Goal: Information Seeking & Learning: Learn about a topic

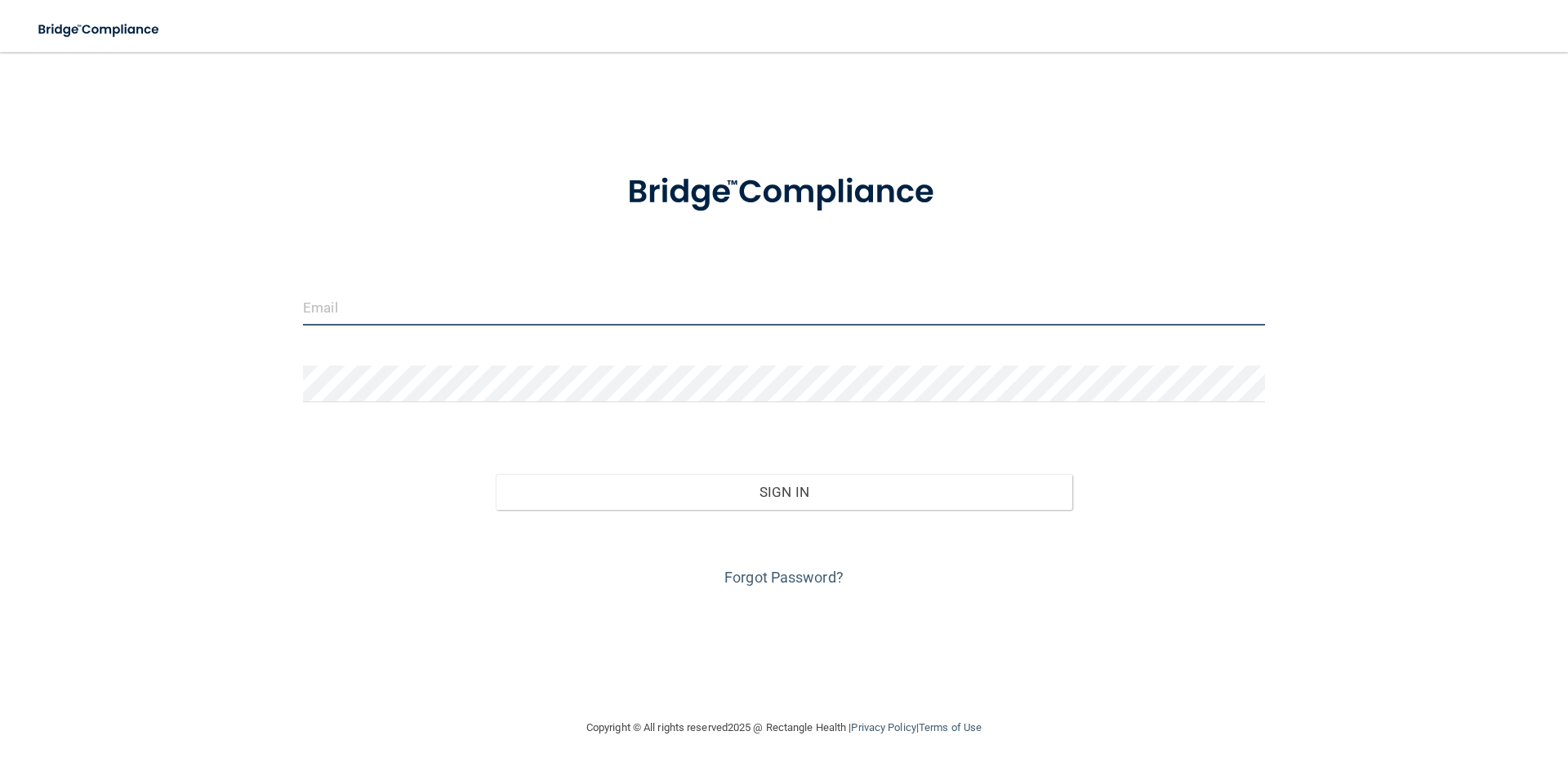
click at [471, 307] on input "email" at bounding box center [783, 307] width 962 height 37
type input "[EMAIL_ADDRESS][DOMAIN_NAME]"
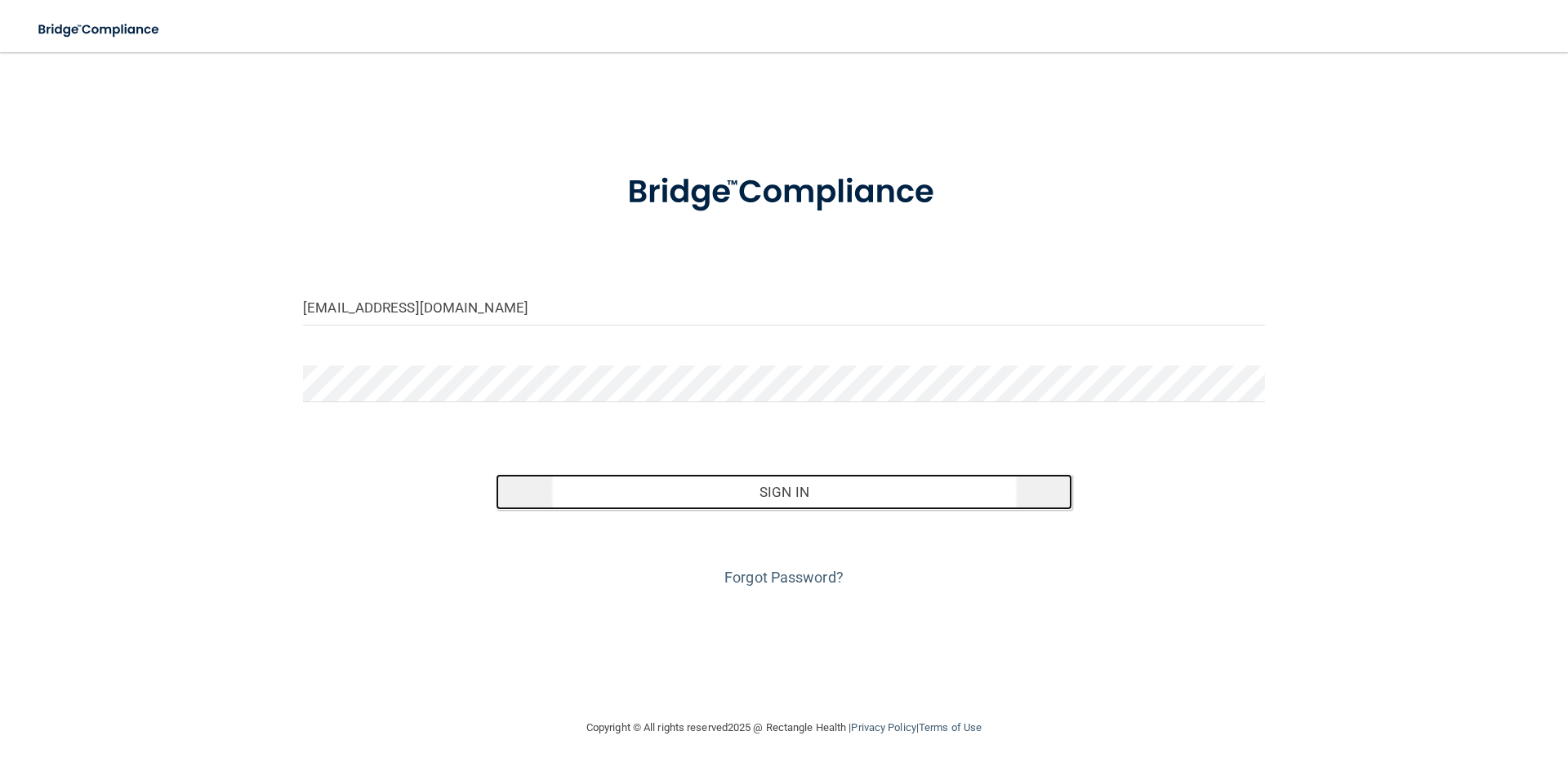
click at [872, 495] on button "Sign In" at bounding box center [784, 492] width 577 height 36
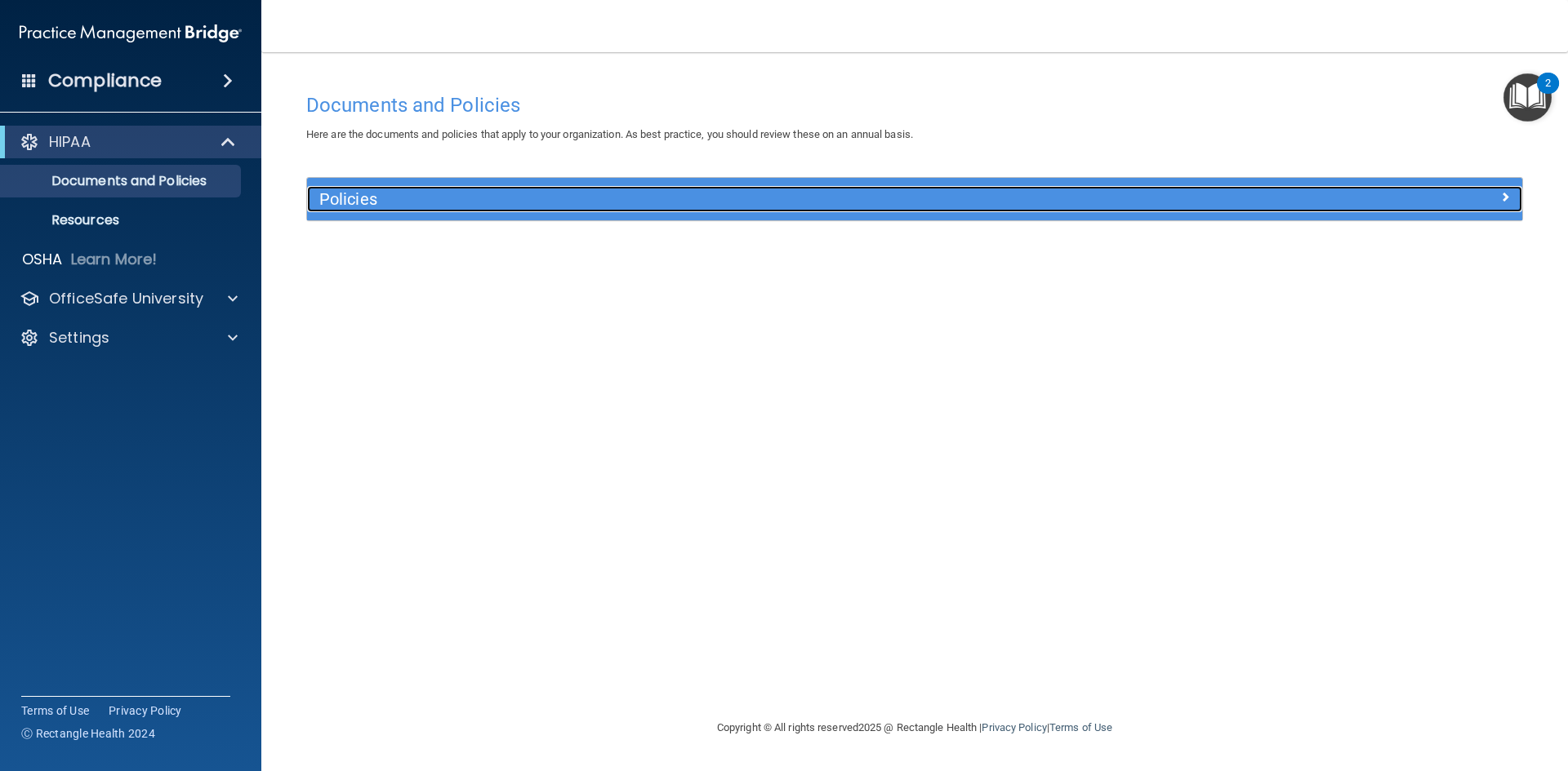
click at [488, 206] on h5 "Policies" at bounding box center [762, 199] width 887 height 18
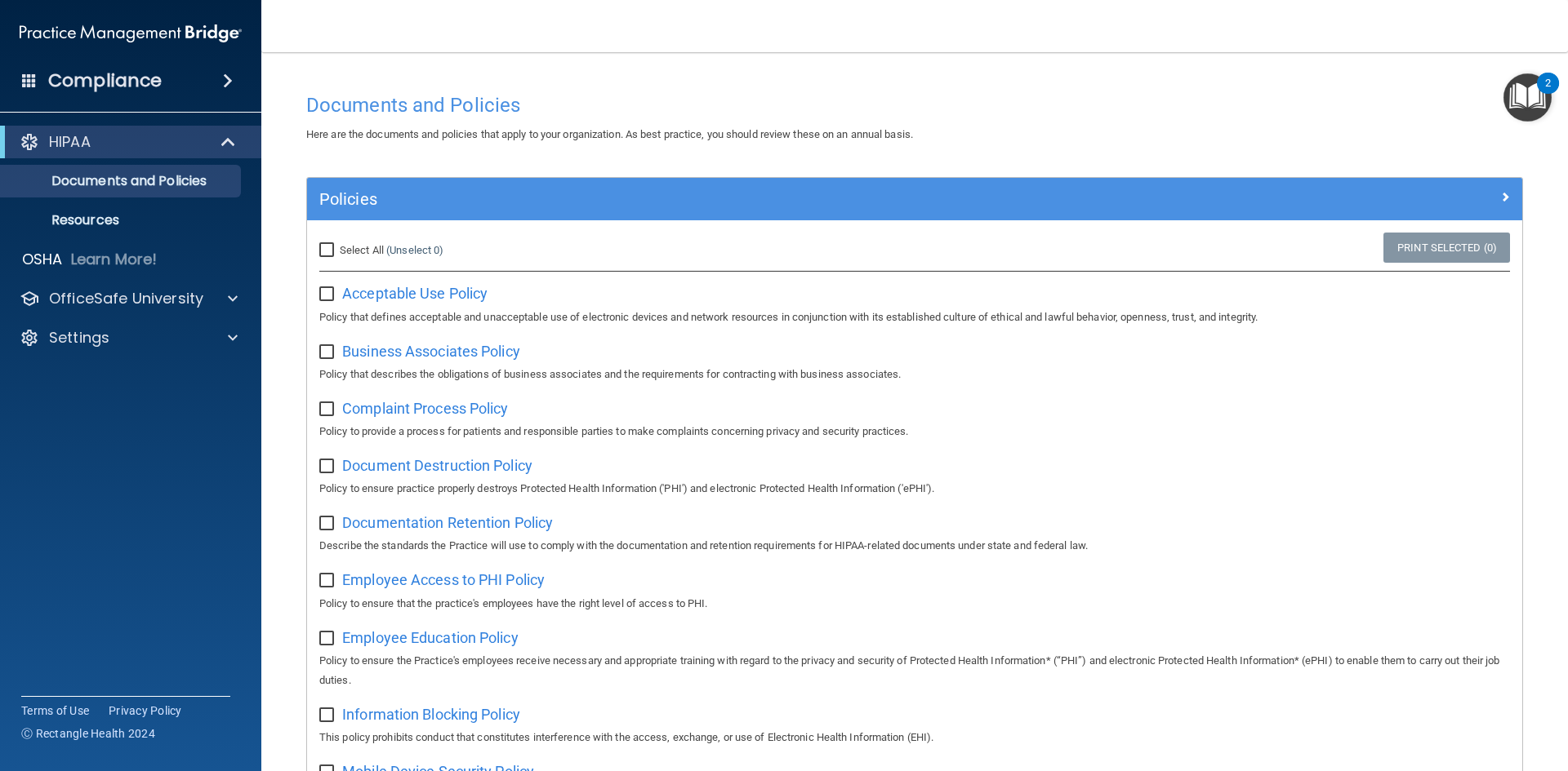
click at [325, 253] on input "Select All (Unselect 0) Unselect All" at bounding box center [328, 249] width 19 height 13
checkbox input "true"
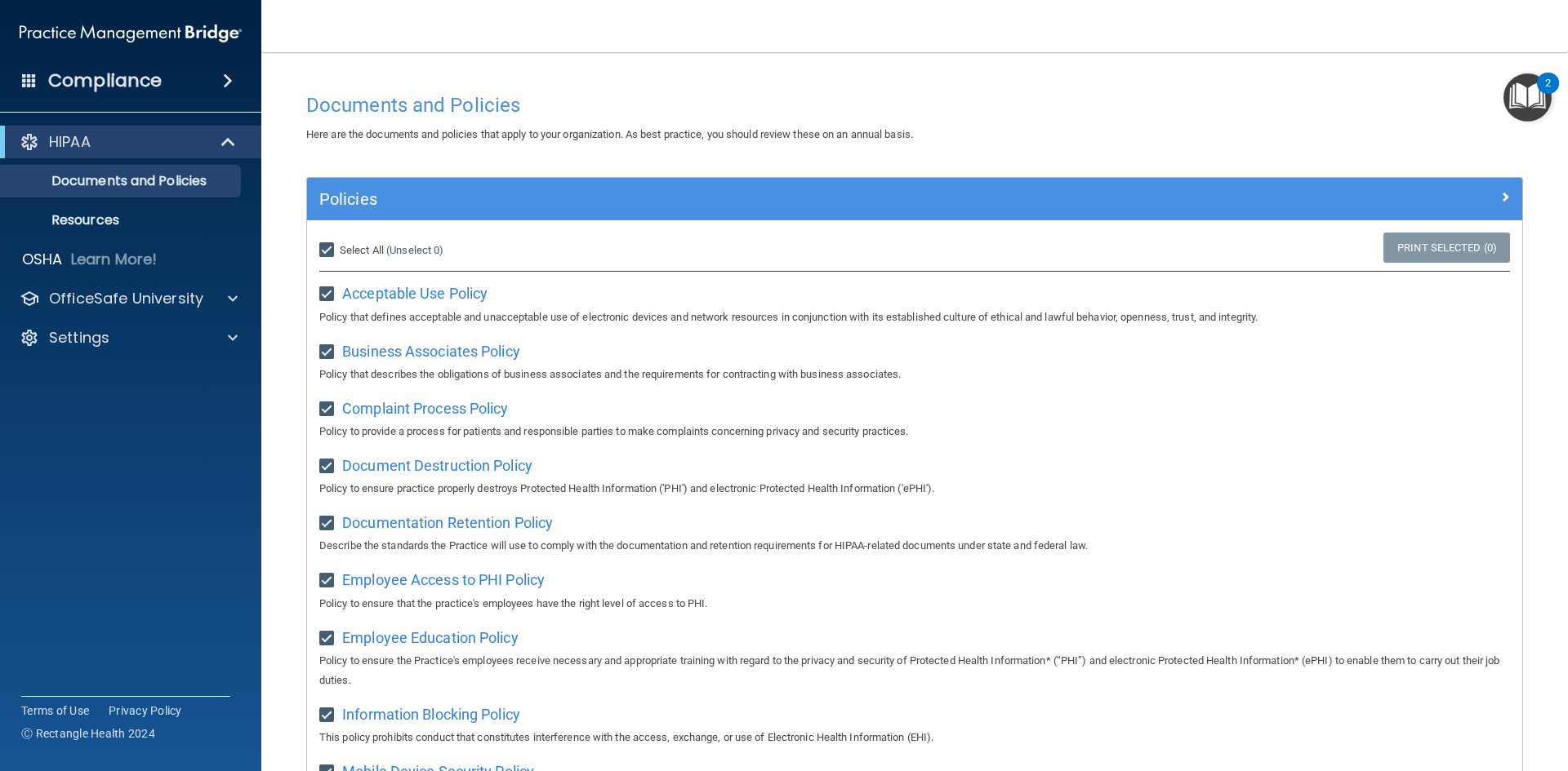
checkbox input "true"
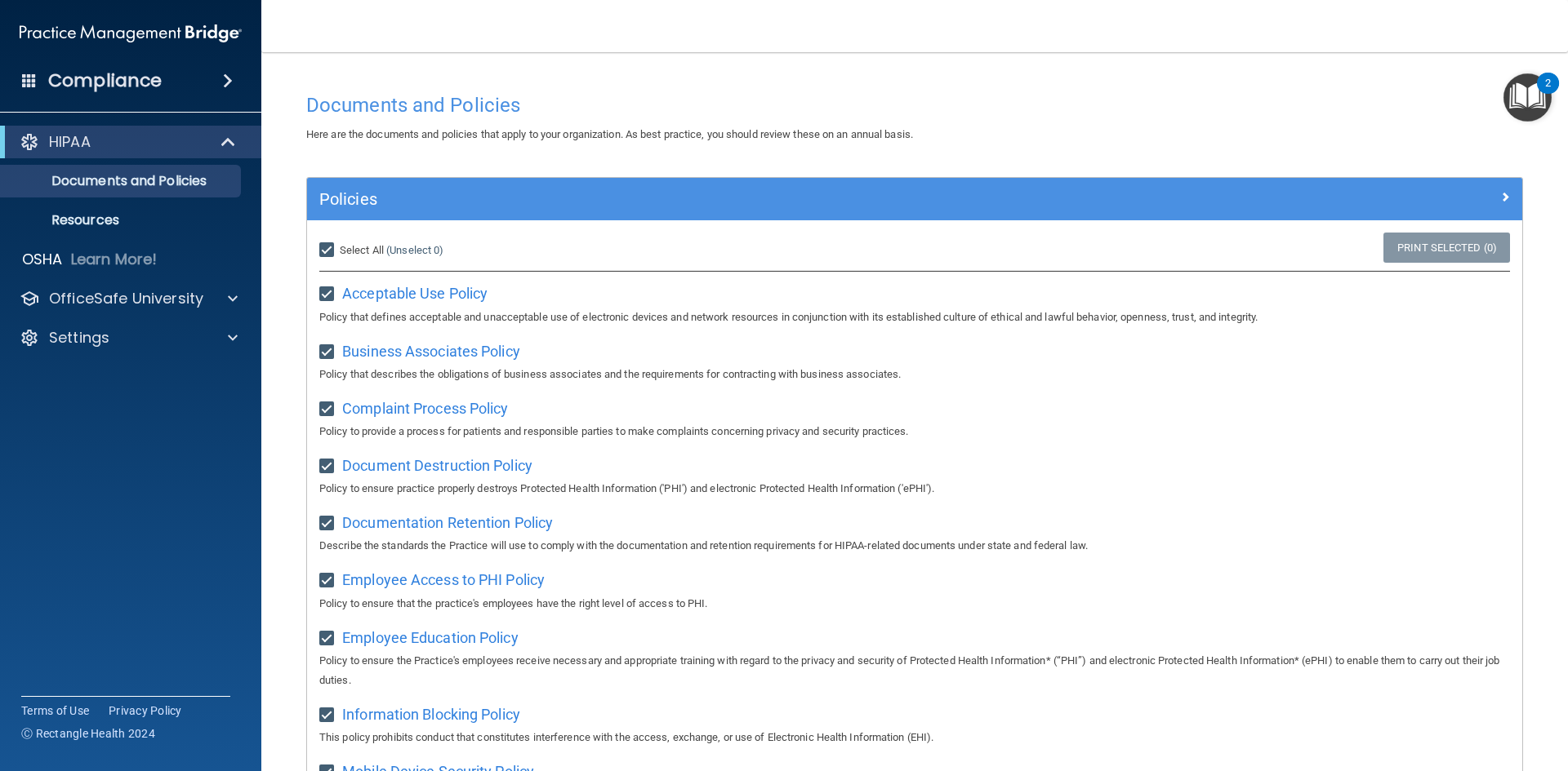
checkbox input "true"
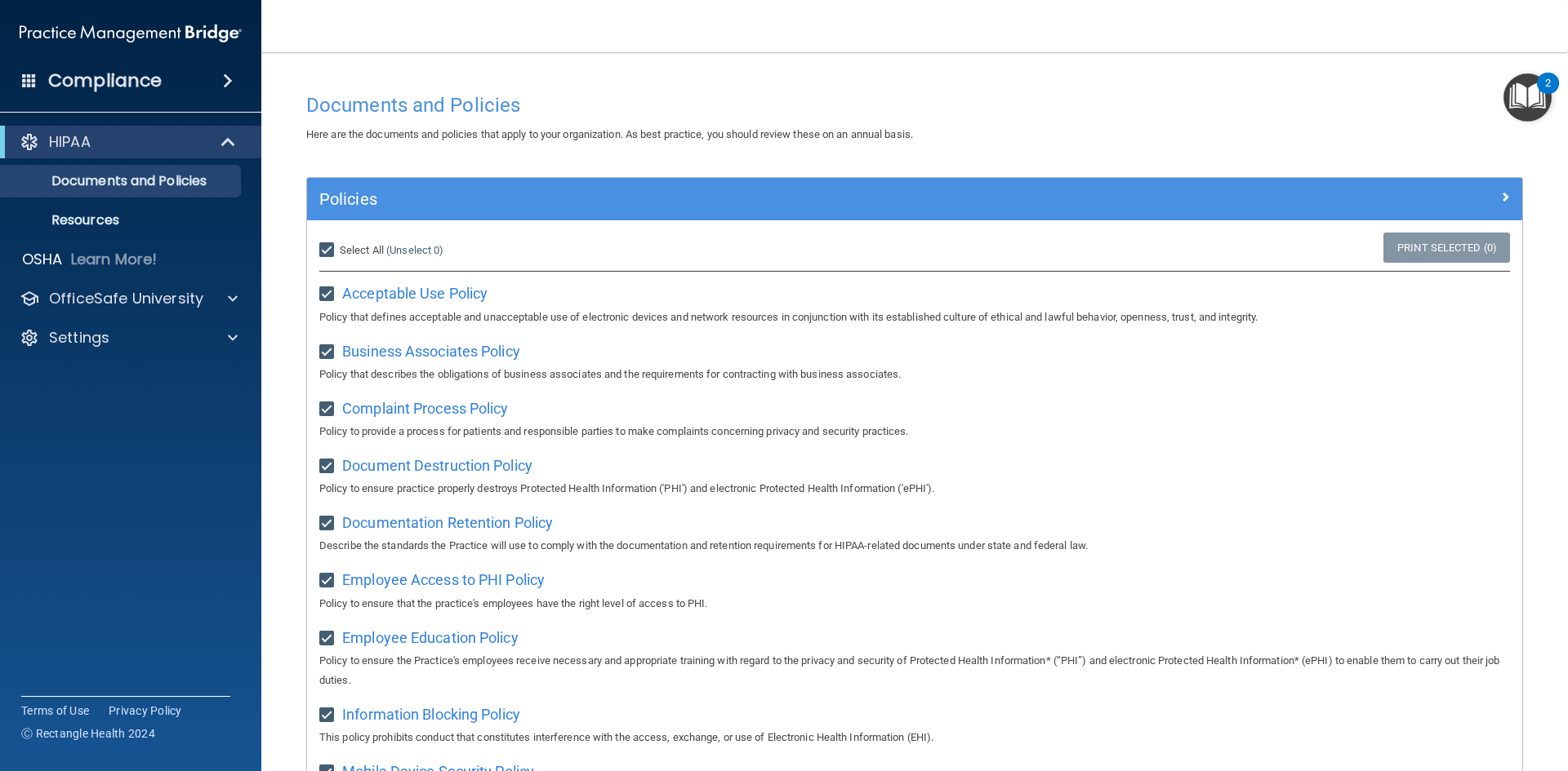
checkbox input "true"
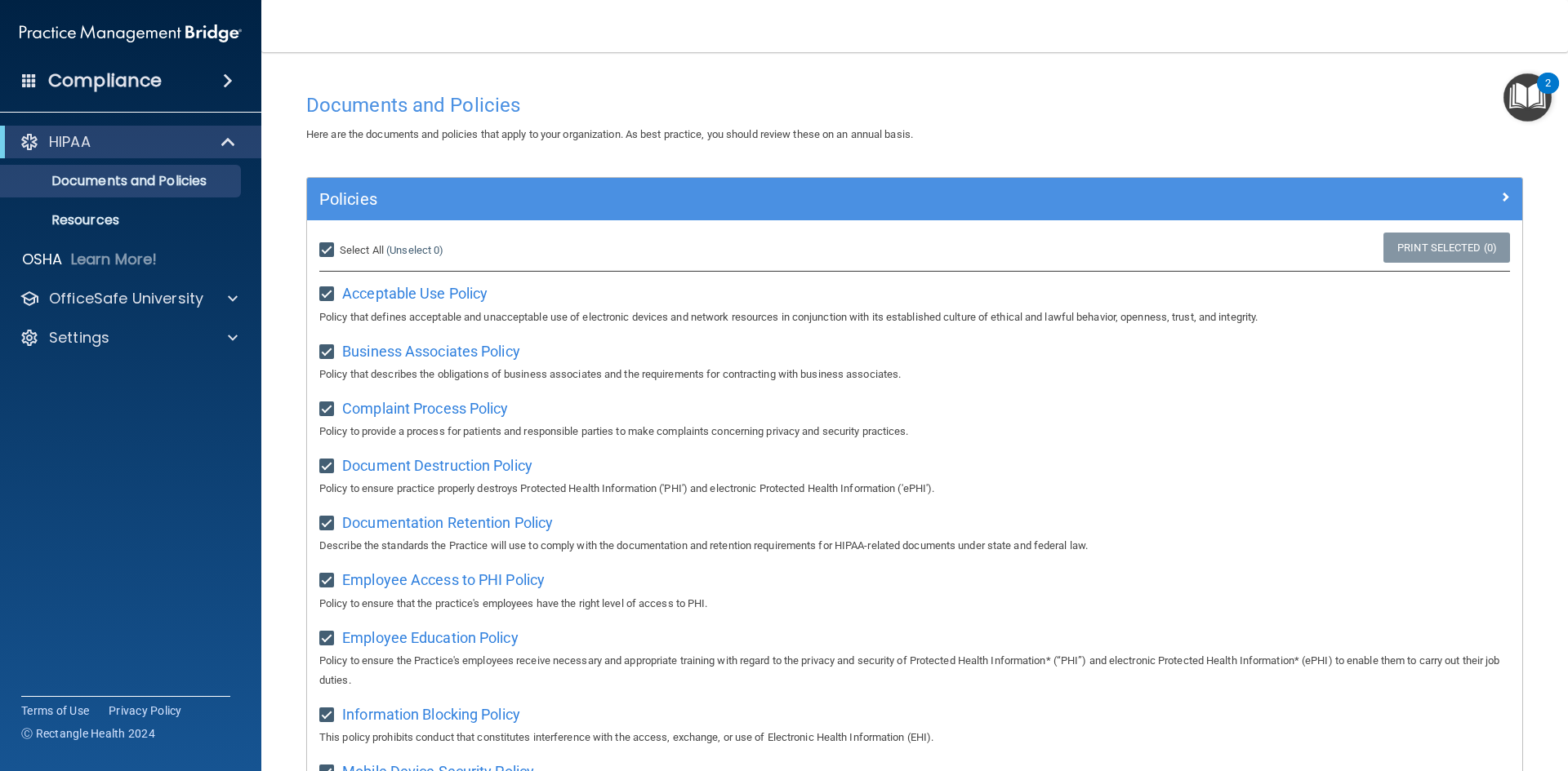
checkbox input "true"
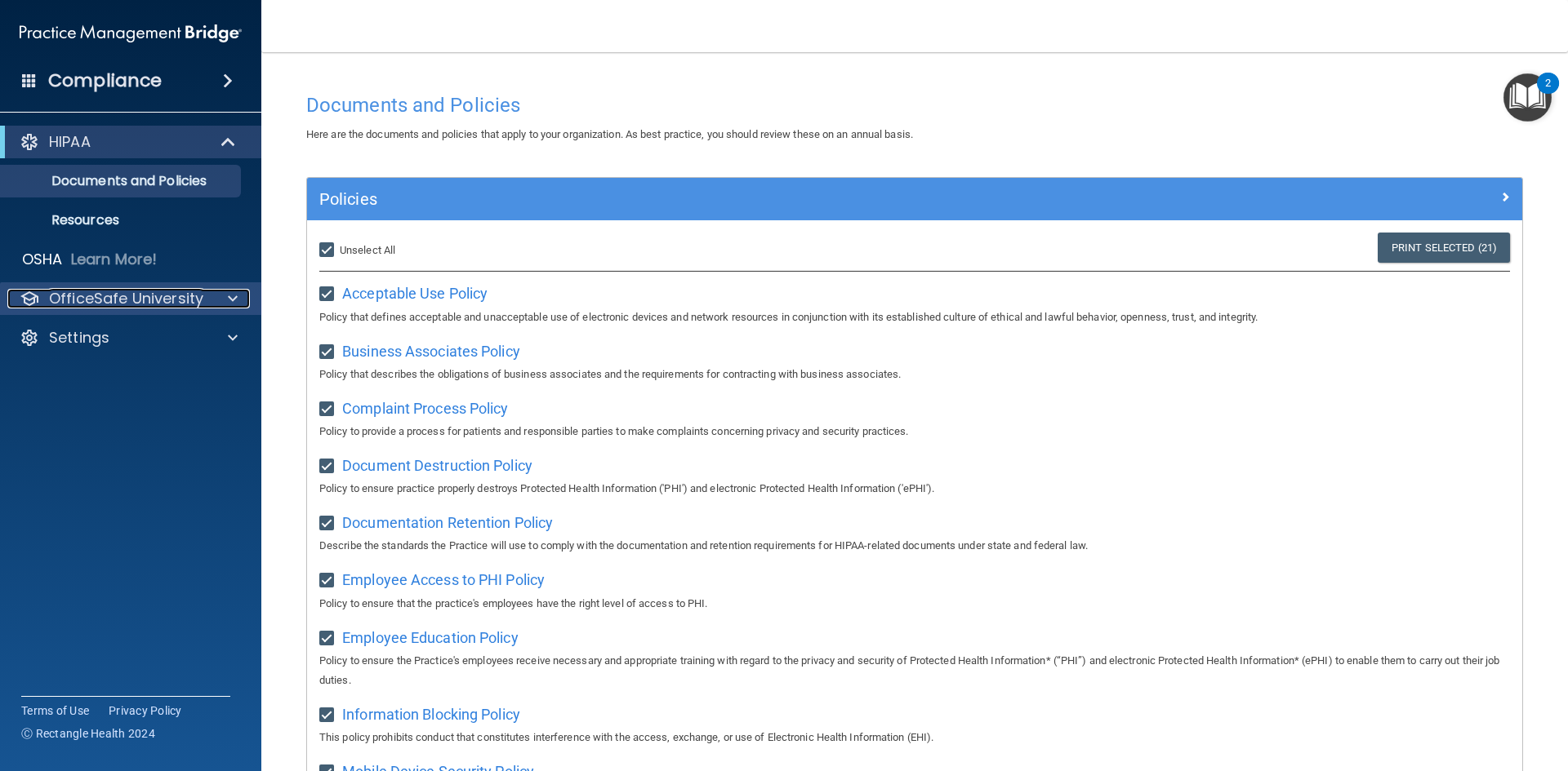
click at [73, 292] on p "OfficeSafe University" at bounding box center [126, 298] width 155 height 20
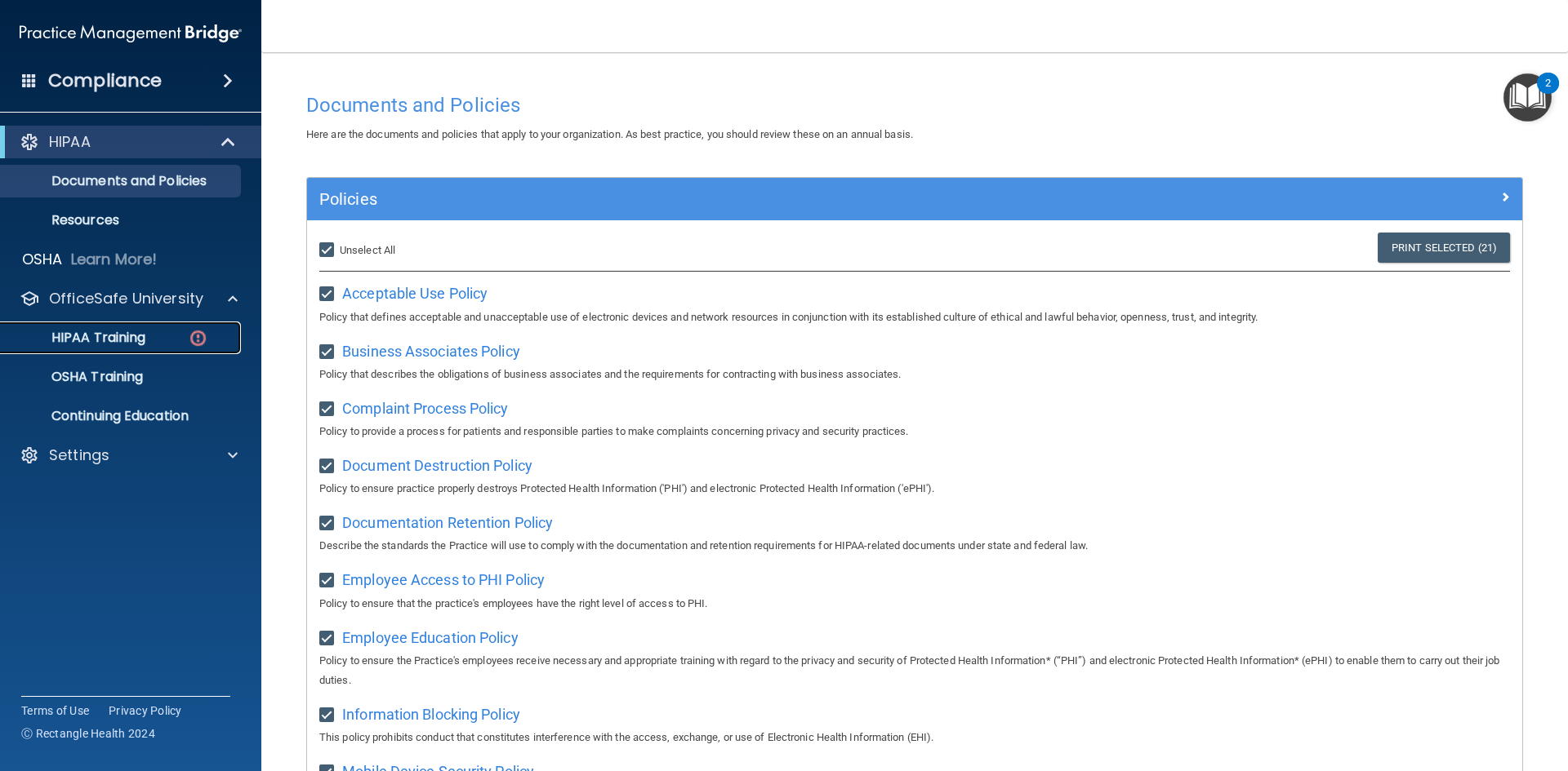
click at [128, 332] on p "HIPAA Training" at bounding box center [78, 338] width 135 height 17
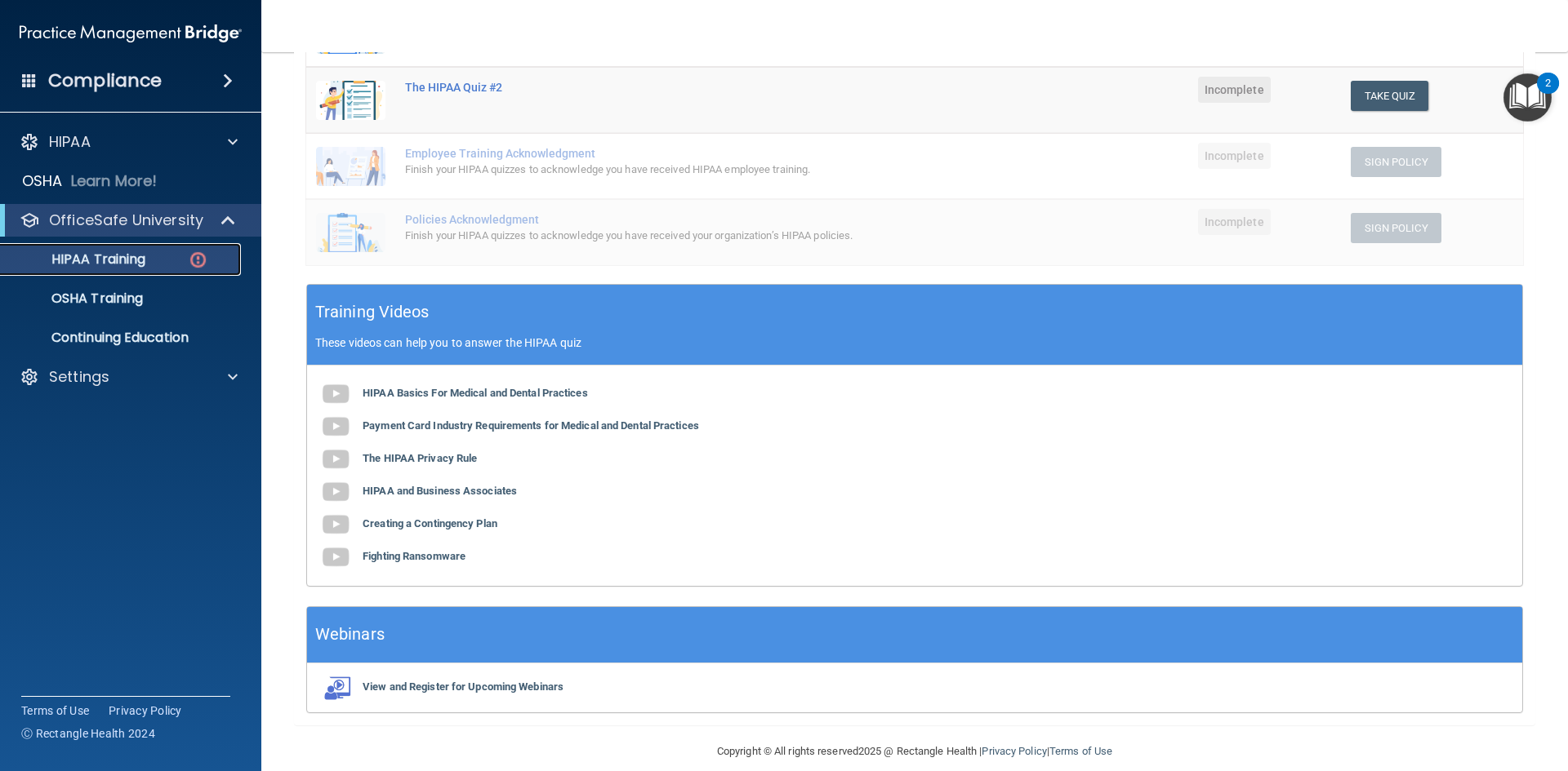
scroll to position [372, 0]
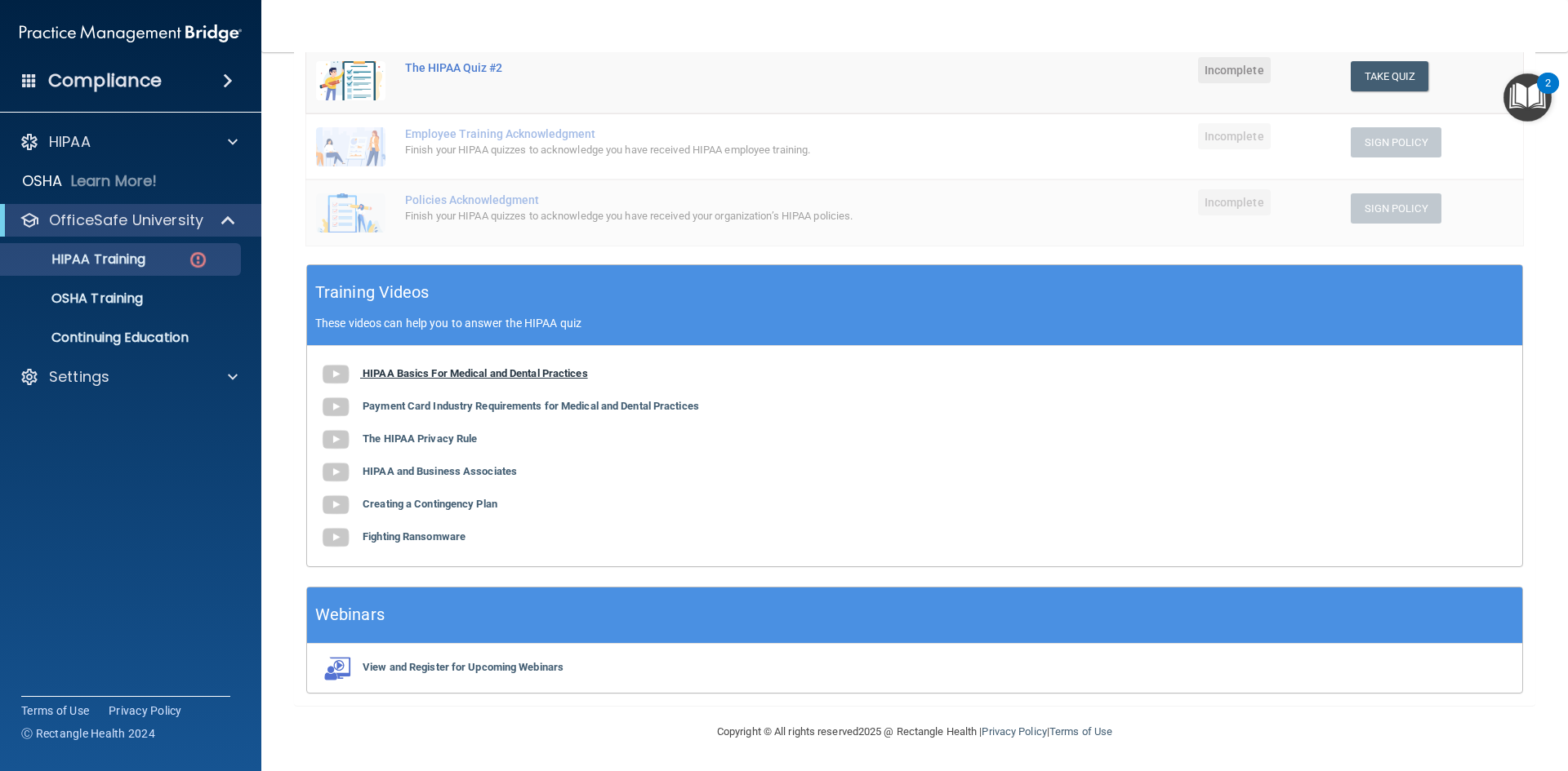
click at [477, 375] on b "HIPAA Basics For Medical and Dental Practices" at bounding box center [475, 373] width 225 height 13
click at [411, 440] on b "The HIPAA Privacy Rule" at bounding box center [419, 438] width 115 height 13
click at [426, 473] on b "HIPAA and Business Associates" at bounding box center [439, 471] width 155 height 13
click at [412, 529] on div "HIPAA Basics For Medical and Dental Practices Payment Card Industry Requirement…" at bounding box center [914, 456] width 1215 height 220
click at [417, 539] on b "Fighting Ransomware" at bounding box center [413, 536] width 103 height 13
